Goal: Task Accomplishment & Management: Complete application form

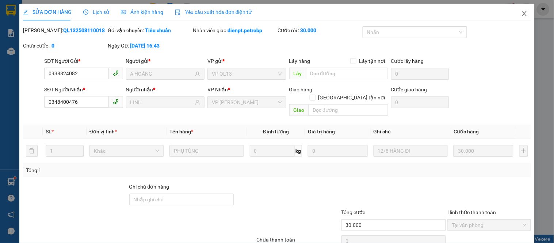
click at [522, 15] on icon "close" at bounding box center [524, 13] width 4 height 4
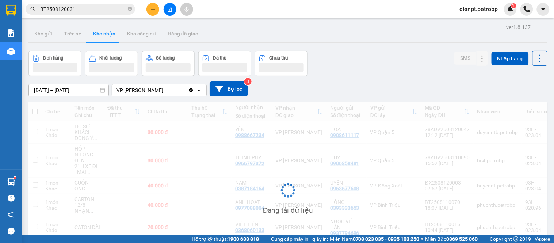
click at [342, 67] on div "Đơn hàng Khối lượng Số lượng Đã thu Chưa thu SMS Nhập hàng" at bounding box center [287, 63] width 519 height 25
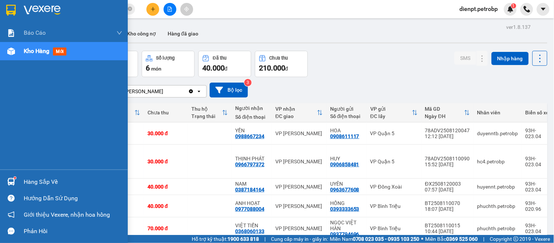
click at [9, 184] on img at bounding box center [11, 182] width 8 height 8
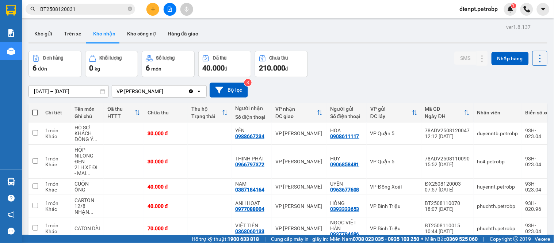
click at [358, 53] on section "Kết quả tìm kiếm ( 1 ) Bộ lọc Mã ĐH Trạng thái Món hàng Tổng cước Chưa cước Ngư…" at bounding box center [277, 121] width 554 height 243
click at [77, 10] on input "BT2508120031" at bounding box center [83, 9] width 86 height 8
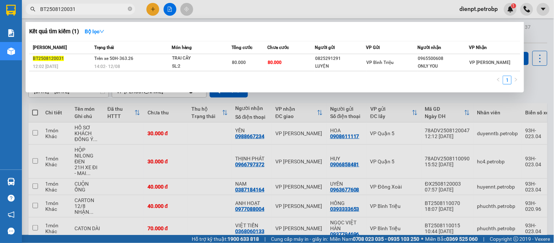
click at [77, 10] on input "BT2508120031" at bounding box center [83, 9] width 86 height 8
paste input "0966737455"
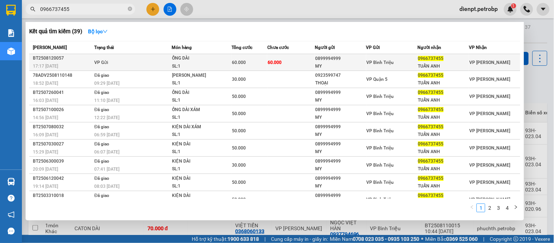
type input "0966737455"
click at [117, 64] on td "VP Gửi" at bounding box center [131, 62] width 79 height 17
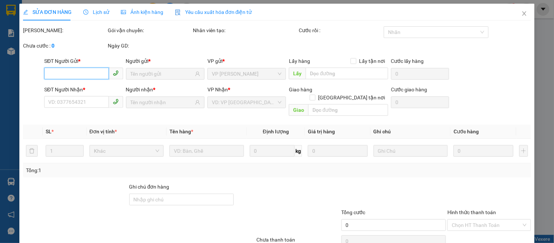
type input "0899994999"
type input "MY"
type input "0966737455"
type input "TUẤN ANH"
type input "60.000"
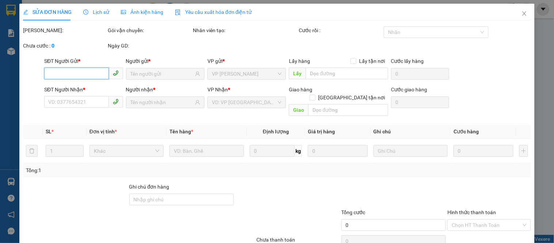
type input "60.000"
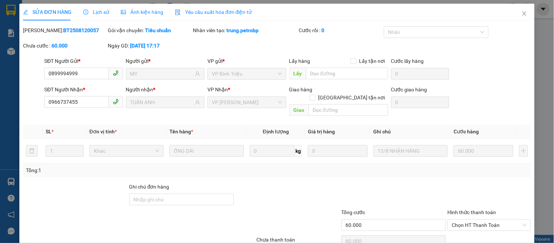
click at [492, 63] on div "SĐT Người Gửi * 0899994999 0899994999 Người gửi * MY VP gửi * VP Bình Triệu Lấy…" at bounding box center [287, 70] width 489 height 26
click at [522, 15] on icon "close" at bounding box center [524, 13] width 4 height 4
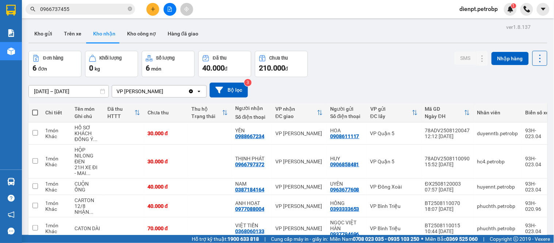
click at [399, 75] on div "Đơn hàng 6 đơn Khối lượng 0 kg Số lượng 6 món Đã thu 40.000 đ Chưa thu 210.000 …" at bounding box center [287, 64] width 519 height 26
click at [77, 12] on input "0966737455" at bounding box center [83, 9] width 86 height 8
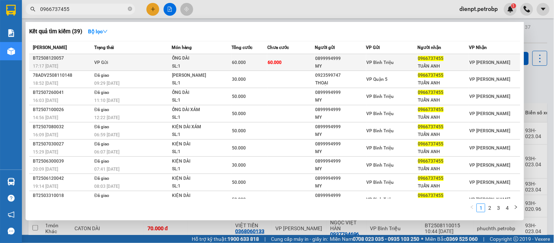
click at [224, 64] on div "SL: 1" at bounding box center [199, 66] width 55 height 8
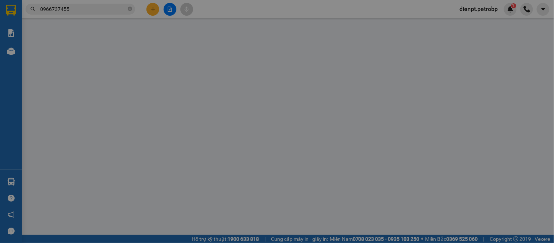
type input "0899994999"
type input "MY"
type input "0966737455"
type input "TUẤN ANH"
type input "60.000"
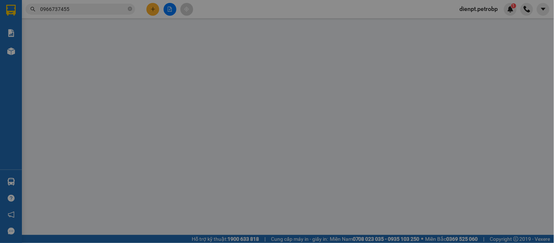
type input "60.000"
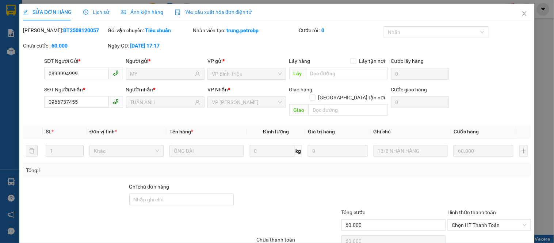
click at [490, 52] on div "[PERSON_NAME]: BT2508120057 Gói vận chuyển: Tiêu chuẩn Nhân viên tạo: trung.pet…" at bounding box center [276, 41] width 509 height 31
click at [522, 15] on icon "close" at bounding box center [524, 13] width 4 height 4
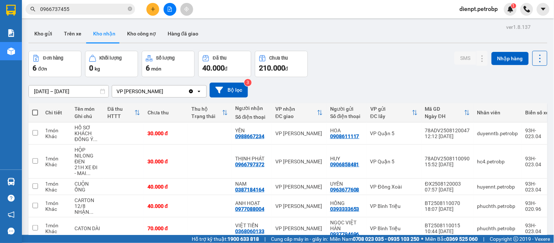
click at [348, 64] on div "Đơn hàng 6 đơn Khối lượng 0 kg Số lượng 6 món Đã thu 40.000 đ Chưa thu 210.000 …" at bounding box center [287, 64] width 519 height 26
click at [367, 82] on div "[DATE] – [DATE] Press the down arrow key to interact with the calendar and sele…" at bounding box center [287, 89] width 519 height 15
drag, startPoint x: 366, startPoint y: 81, endPoint x: 462, endPoint y: 66, distance: 96.7
click at [367, 81] on div "[DATE] – [DATE] Press the down arrow key to interact with the calendar and sele…" at bounding box center [287, 90] width 519 height 26
click at [272, 92] on div "[DATE] – [DATE] Press the down arrow key to interact with the calendar and sele…" at bounding box center [287, 89] width 519 height 15
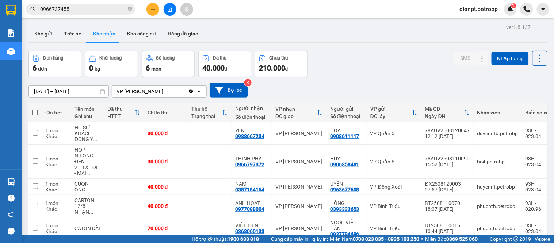
click at [272, 92] on div "[DATE] – [DATE] Press the down arrow key to interact with the calendar and sele…" at bounding box center [287, 89] width 519 height 15
click at [384, 71] on div "Đơn hàng 6 đơn Khối lượng 0 kg Số lượng 6 món Đã thu 40.000 đ Chưa thu 210.000 …" at bounding box center [287, 64] width 519 height 26
click at [228, 30] on div "Kho gửi Trên xe Kho nhận Kho công nợ Hàng đã giao" at bounding box center [287, 34] width 519 height 19
click at [379, 77] on div "[DATE] – [DATE] Press the down arrow key to interact with the calendar and sele…" at bounding box center [287, 90] width 519 height 26
click at [151, 9] on icon "plus" at bounding box center [152, 9] width 5 height 5
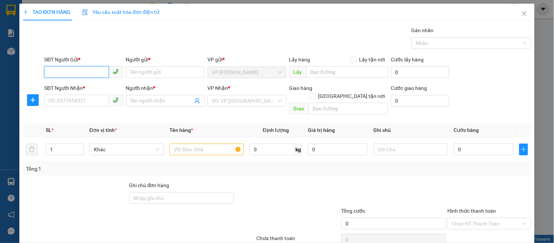
click at [74, 71] on input "SĐT Người Gửi *" at bounding box center [76, 72] width 64 height 12
click at [81, 75] on input "SĐT Người Gửi *" at bounding box center [76, 72] width 64 height 12
click at [77, 86] on div "0387184164 - NAM" at bounding box center [82, 87] width 69 height 8
type input "0387184164"
type input "NAM"
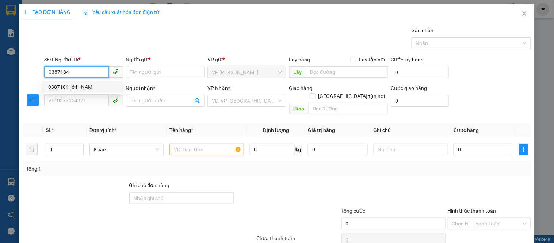
type input "0969140168"
type input "a kính"
type input "30.000"
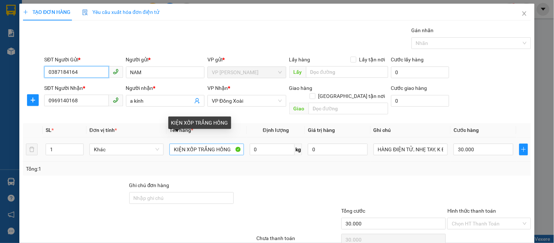
type input "0387184164"
click at [194, 143] on input "KIỆN XỐP TRẮNG HỒNG" at bounding box center [206, 149] width 74 height 12
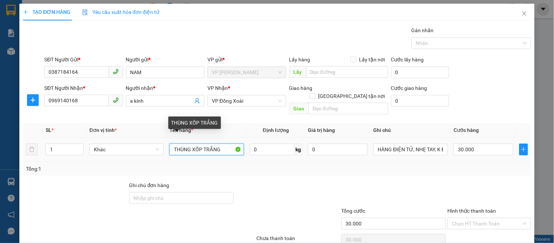
drag, startPoint x: 189, startPoint y: 140, endPoint x: 154, endPoint y: 151, distance: 36.2
click at [154, 151] on tr "1 Khác THÙNG XỐP TRẮNG 0 kg 0 HÀNG ĐIỆN TỬ, NHẸ TAY, K ĐÈ 30.000" at bounding box center [277, 149] width 508 height 24
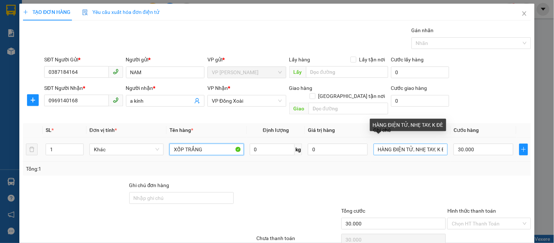
type input "XỐP TRẮNG"
click at [432, 145] on input "HÀNG ĐIỆN TỬ, NHẸ TAY, K ĐÈ" at bounding box center [410, 149] width 74 height 12
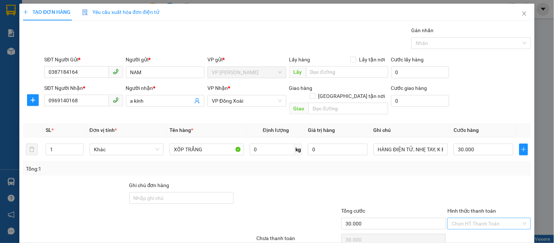
click at [466, 218] on input "Hình thức thanh toán" at bounding box center [485, 223] width 69 height 11
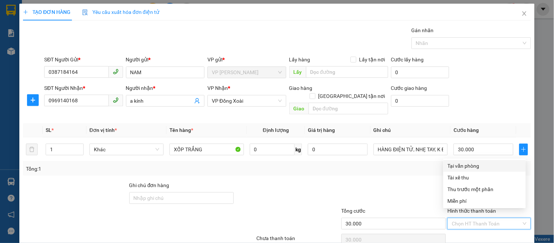
click at [462, 169] on div "Tại văn phòng" at bounding box center [484, 166] width 74 height 8
type input "0"
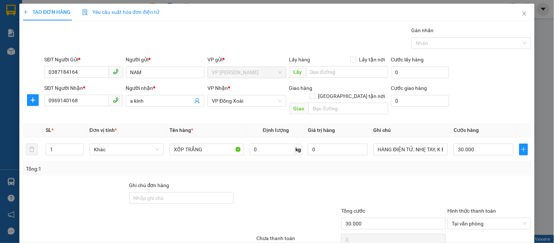
click at [331, 181] on div at bounding box center [287, 194] width 106 height 26
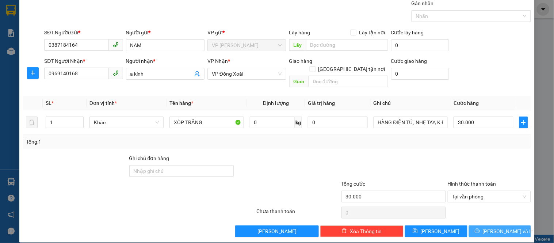
click at [482, 225] on button "[PERSON_NAME] và In" at bounding box center [500, 231] width 62 height 12
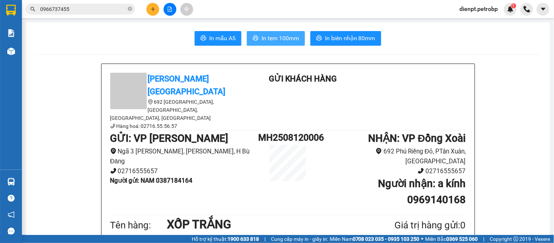
click at [271, 38] on span "In tem 100mm" at bounding box center [280, 38] width 38 height 9
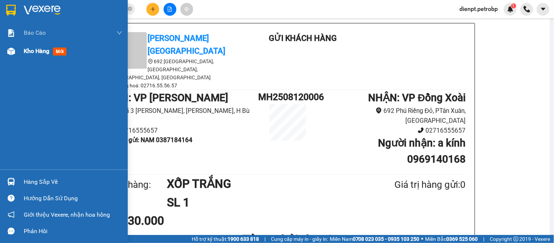
click at [32, 48] on span "Kho hàng" at bounding box center [37, 50] width 26 height 7
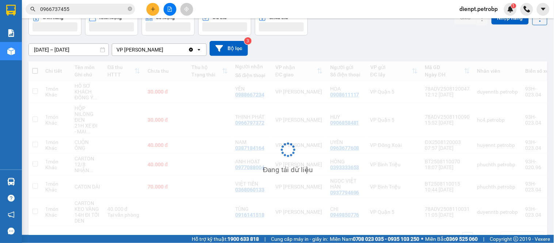
click at [358, 41] on div "[DATE] – [DATE] Press the down arrow key to interact with the calendar and sele…" at bounding box center [287, 48] width 519 height 15
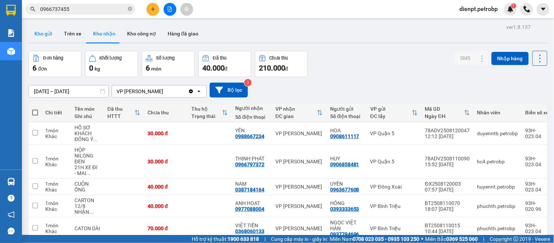
click at [45, 34] on button "Kho gửi" at bounding box center [43, 34] width 30 height 18
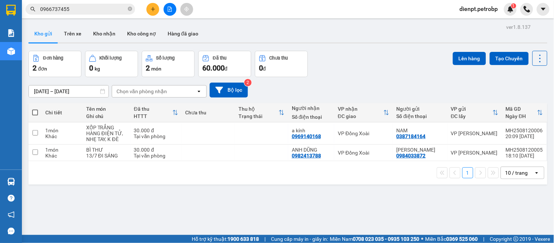
click at [368, 56] on div "Đơn hàng 2 đơn Khối lượng 0 kg Số lượng 2 món Đã thu 60.000 đ Chưa thu 0 đ Lên …" at bounding box center [287, 64] width 519 height 26
click at [390, 213] on div "ver 1.8.137 Kho gửi Trên xe Kho nhận Kho công nợ Hàng đã giao Đơn hàng 2 đơn Kh…" at bounding box center [288, 143] width 524 height 243
click at [343, 61] on div "Đơn hàng 2 đơn Khối lượng 0 kg Số lượng 2 món Đã thu 60.000 đ Chưa thu 0 đ Lên …" at bounding box center [287, 64] width 519 height 26
drag, startPoint x: 195, startPoint y: 199, endPoint x: 20, endPoint y: 178, distance: 176.3
click at [194, 198] on div "ver 1.8.137 Kho gửi Trên xe Kho nhận Kho công nợ Hàng đã giao Đơn hàng 2 đơn Kh…" at bounding box center [288, 143] width 524 height 243
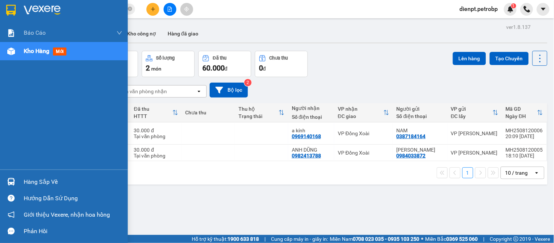
click at [31, 182] on div "Hàng sắp về" at bounding box center [73, 181] width 99 height 11
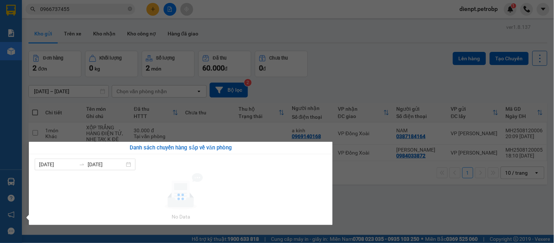
click at [347, 78] on section "Kết quả tìm kiếm ( 39 ) Bộ lọc Mã ĐH Trạng thái Món hàng Tổng cước Chưa cước Ng…" at bounding box center [277, 121] width 554 height 243
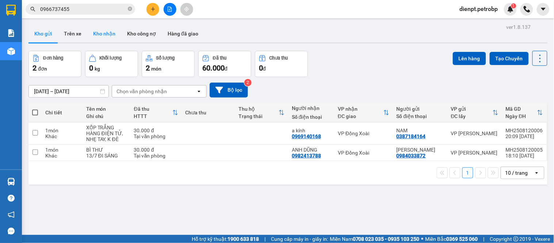
click at [103, 28] on button "Kho nhận" at bounding box center [104, 34] width 34 height 18
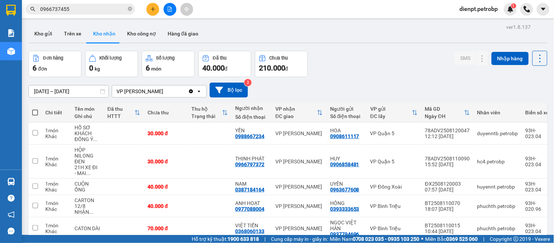
click at [350, 47] on div "ver 1.8.137 Kho gửi Trên xe Kho nhận Kho công nợ Hàng đã giao Đơn hàng 6 đơn Kh…" at bounding box center [288, 158] width 524 height 272
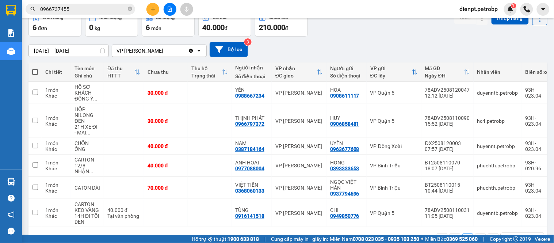
click at [358, 49] on div "[DATE] – [DATE] Press the down arrow key to interact with the calendar and sele…" at bounding box center [287, 49] width 519 height 15
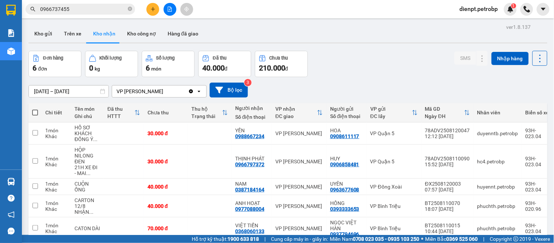
click at [351, 62] on div "Đơn hàng 6 đơn Khối lượng 0 kg Số lượng 6 món Đã thu 40.000 đ Chưa thu 210.000 …" at bounding box center [287, 64] width 519 height 26
click at [494, 133] on button at bounding box center [497, 133] width 10 height 13
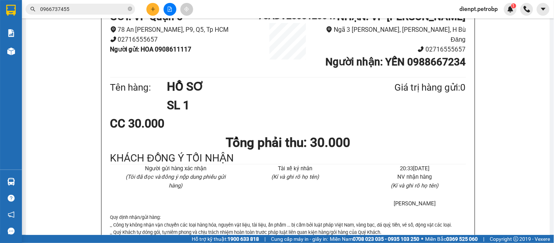
scroll to position [41, 0]
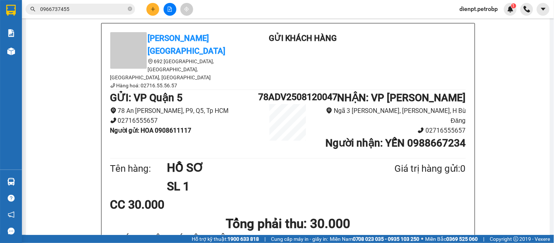
click at [416, 137] on b "Người nhận : YẾN 0988667234" at bounding box center [395, 143] width 140 height 12
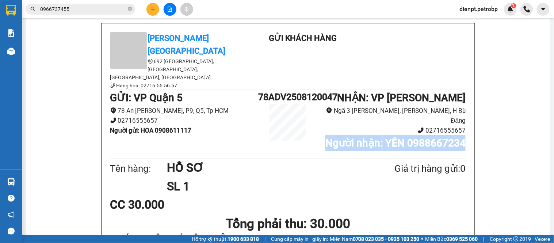
click at [416, 137] on b "Người nhận : YẾN 0988667234" at bounding box center [395, 143] width 140 height 12
click at [409, 137] on b "Người nhận : YẾN 0988667234" at bounding box center [395, 143] width 140 height 12
drag, startPoint x: 405, startPoint y: 115, endPoint x: 470, endPoint y: 115, distance: 64.6
click at [470, 115] on div "[PERSON_NAME][GEOGRAPHIC_DATA] [GEOGRAPHIC_DATA], [GEOGRAPHIC_DATA], [GEOGRAPHI…" at bounding box center [287, 215] width 373 height 384
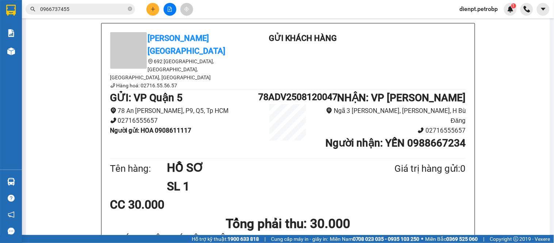
click at [283, 177] on h1 "SL 1" at bounding box center [263, 186] width 192 height 18
click at [414, 195] on div "CC 30.000" at bounding box center [287, 204] width 355 height 18
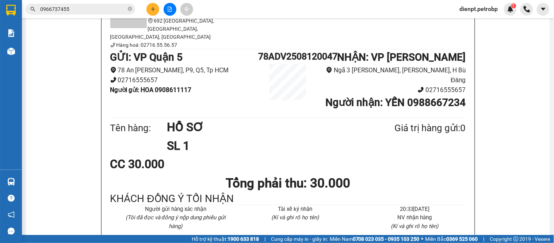
scroll to position [0, 0]
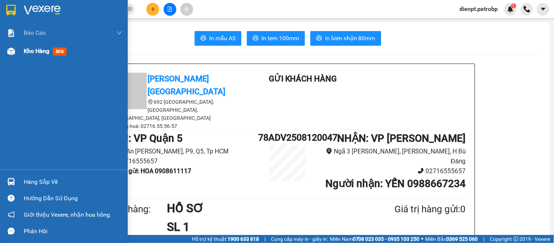
click at [10, 52] on img at bounding box center [11, 51] width 8 height 8
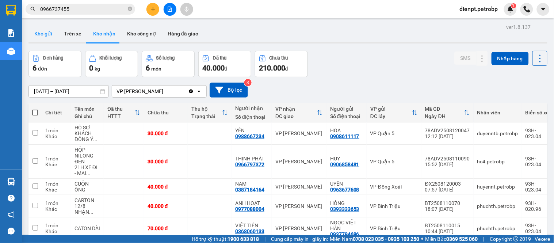
click at [46, 31] on button "Kho gửi" at bounding box center [43, 34] width 30 height 18
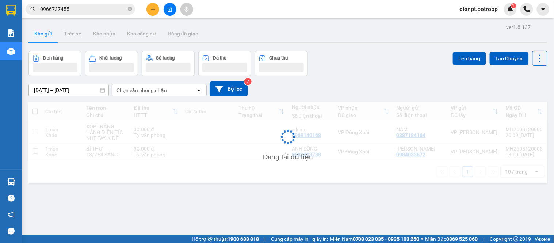
click at [353, 52] on div "Đơn hàng Khối lượng Số lượng Đã thu Chưa thu Lên hàng Tạo Chuyến" at bounding box center [287, 63] width 519 height 25
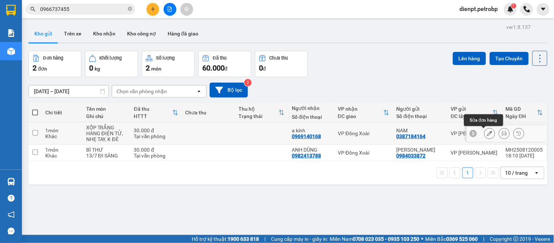
click at [487, 132] on icon at bounding box center [489, 133] width 5 height 5
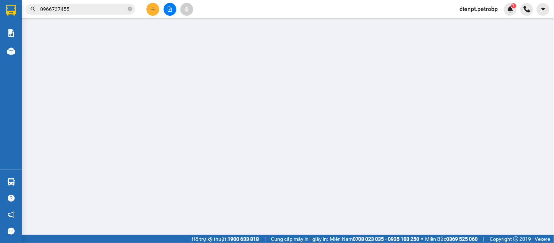
type input "0387184164"
type input "0969140168"
type input "30.000"
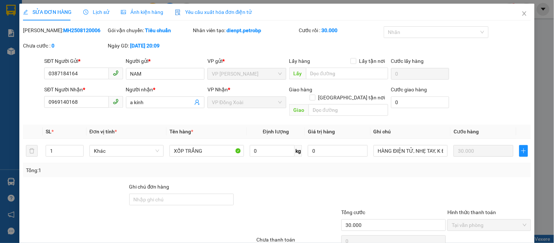
click at [70, 32] on b "MH2508120006" at bounding box center [81, 30] width 37 height 6
copy b "MH2508120006"
click at [521, 16] on icon "close" at bounding box center [524, 14] width 6 height 6
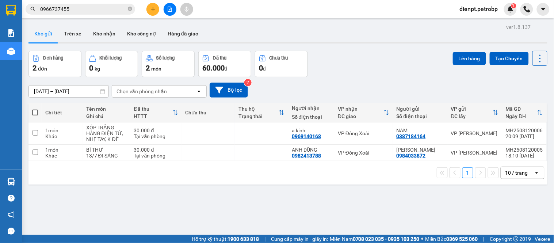
click at [355, 80] on div "[DATE] – [DATE] Press the down arrow key to interact with the calendar and sele…" at bounding box center [287, 90] width 519 height 26
click at [95, 31] on button "Kho nhận" at bounding box center [104, 34] width 34 height 18
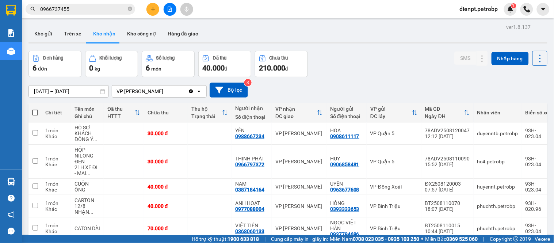
click at [363, 68] on div "Đơn hàng 6 đơn Khối lượng 0 kg Số lượng 6 món Đã thu 40.000 đ Chưa thu 210.000 …" at bounding box center [287, 64] width 519 height 26
click at [480, 187] on icon at bounding box center [482, 186] width 5 height 5
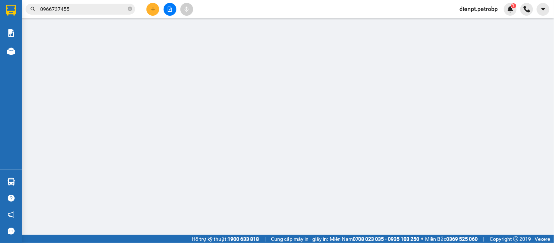
type input "0963677608"
type input "UYÊN"
type input "0387184164"
type input "NAM"
type input "40.000"
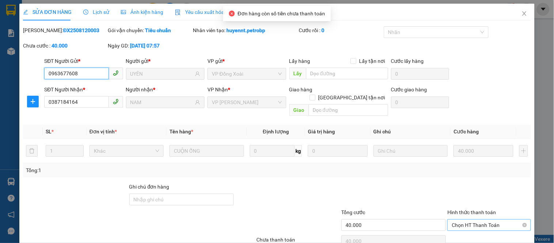
click at [470, 219] on span "Chọn HT Thanh Toán" at bounding box center [488, 224] width 74 height 11
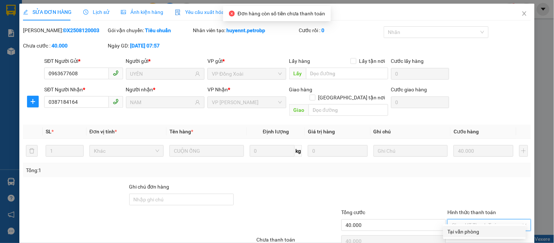
scroll to position [28, 0]
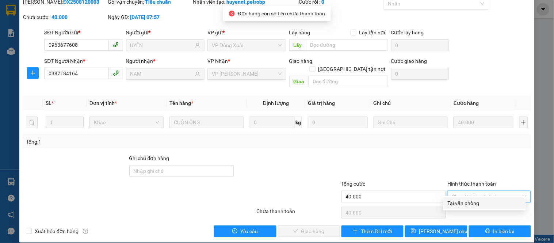
click at [465, 204] on div "Tại văn phòng" at bounding box center [484, 203] width 74 height 8
type input "0"
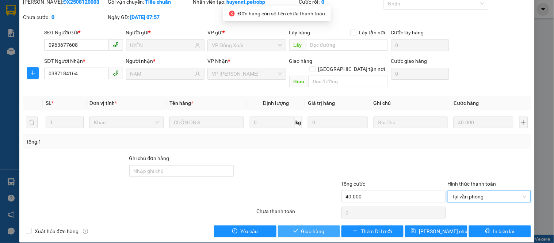
click at [305, 227] on span "Giao hàng" at bounding box center [312, 231] width 23 height 8
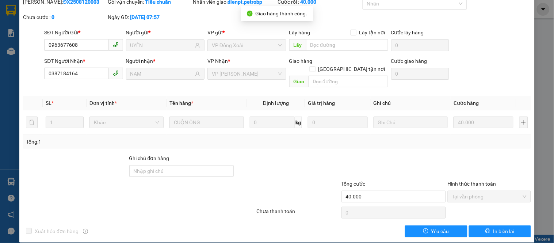
click at [63, 0] on b "ĐX2508120003" at bounding box center [81, 2] width 36 height 6
copy b "ĐX2508120003"
click at [534, 78] on div "SỬA ĐƠN HÀNG Lịch sử Ảnh kiện hàng Yêu cầu xuất hóa đơn điện tử Total Paid Fee …" at bounding box center [277, 121] width 554 height 243
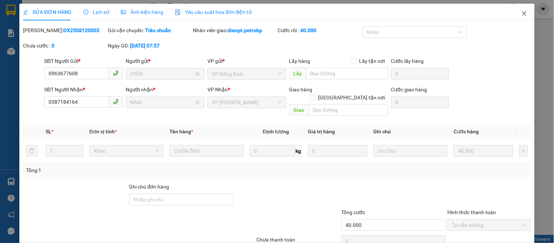
click at [521, 13] on icon "close" at bounding box center [524, 14] width 6 height 6
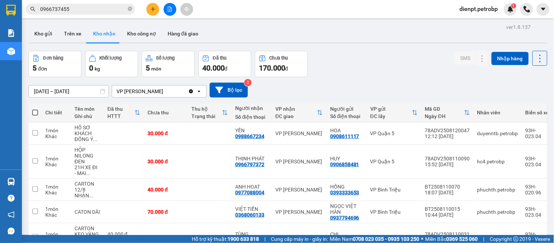
click at [389, 65] on div "Đơn hàng 5 đơn Khối lượng 0 kg Số lượng 5 món Đã thu 40.000 đ Chưa thu 170.000 …" at bounding box center [287, 64] width 519 height 26
click at [355, 74] on div "Đơn hàng 5 đơn Khối lượng 0 kg Số lượng 5 món Đã thu 40.000 đ Chưa thu 170.000 …" at bounding box center [287, 64] width 519 height 26
click at [354, 43] on div at bounding box center [287, 42] width 519 height 1
